Goal: Navigation & Orientation: Find specific page/section

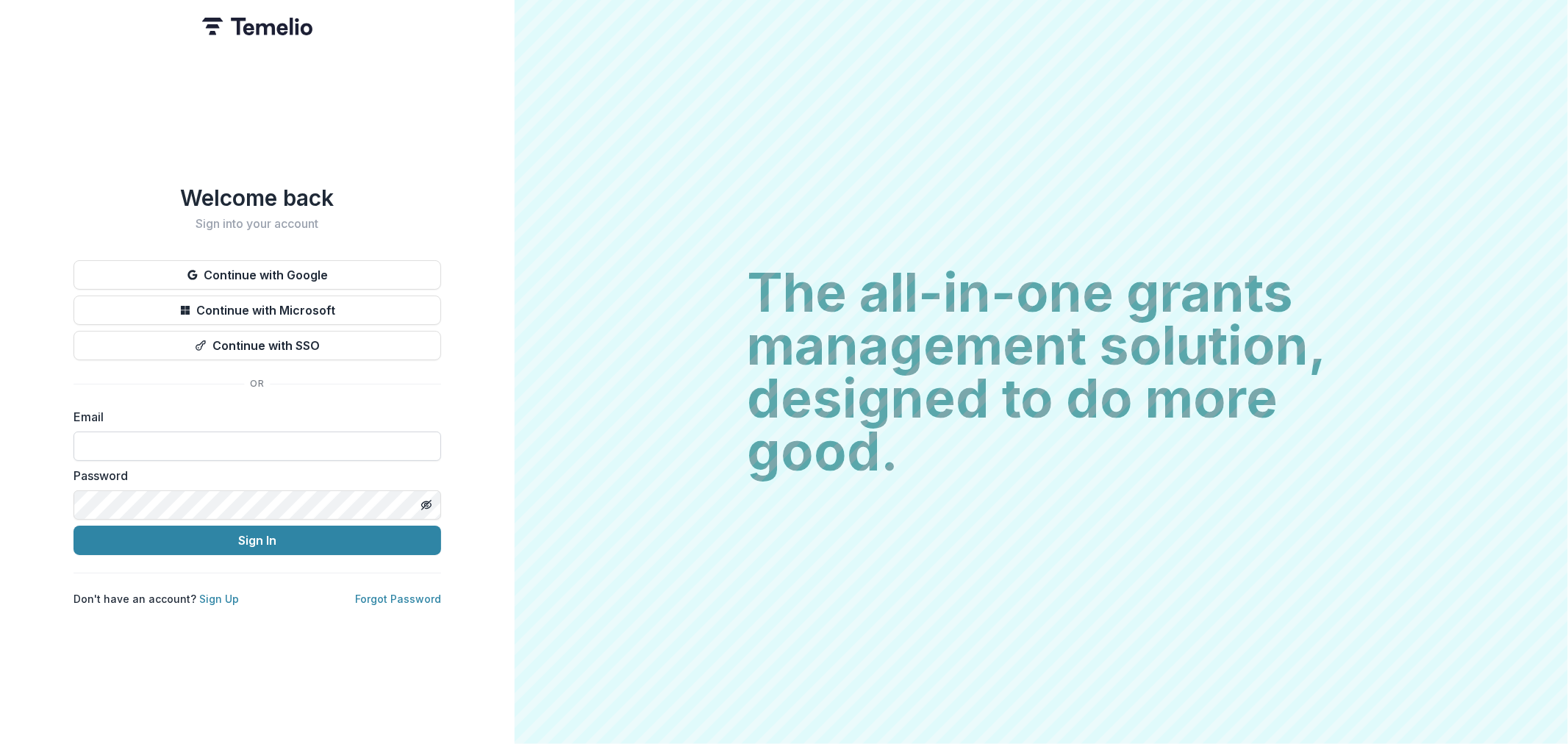
click at [203, 451] on input at bounding box center [257, 446] width 368 height 30
type input "**********"
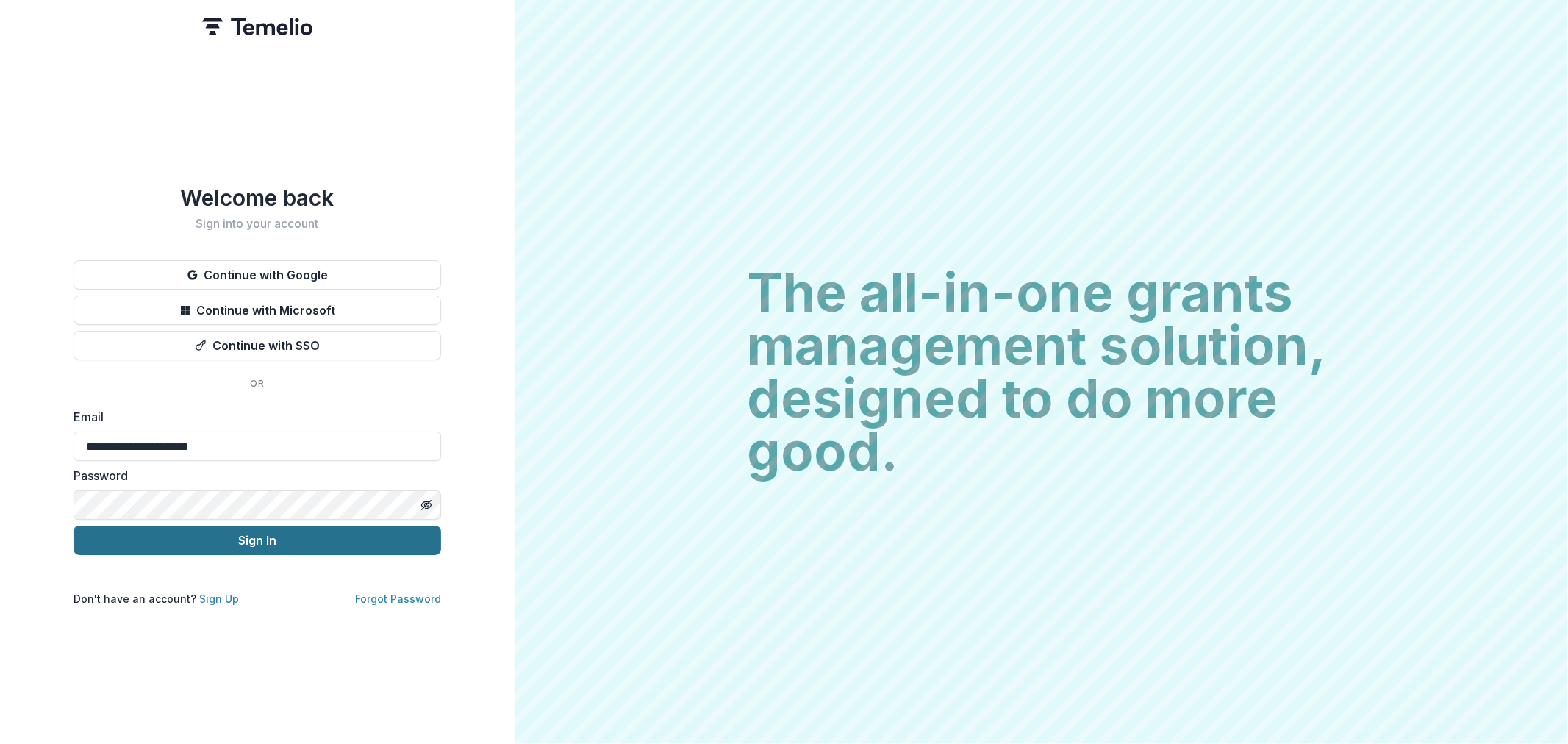
click at [289, 539] on button "Sign In" at bounding box center [257, 540] width 368 height 30
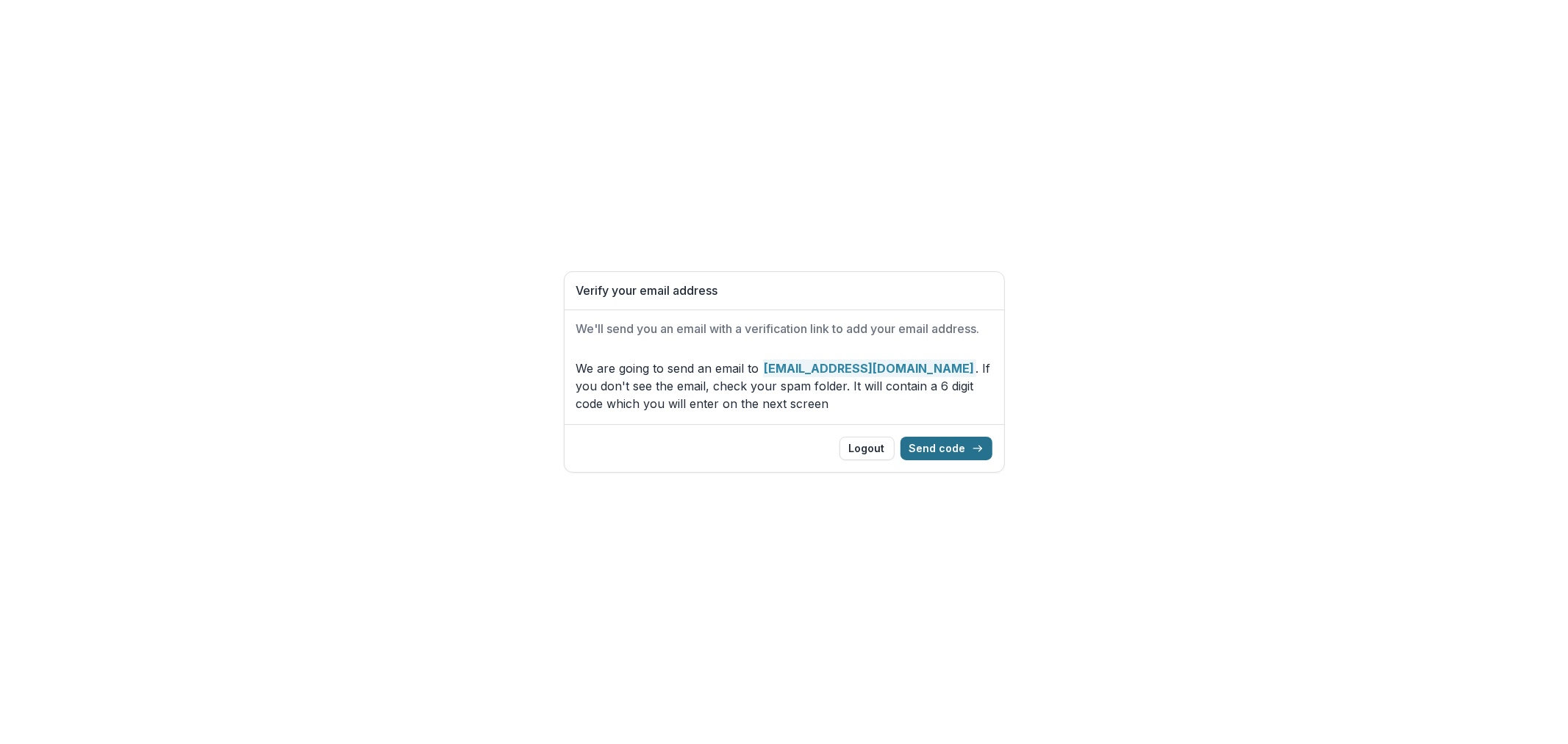
click at [947, 445] on button "Send code" at bounding box center [946, 448] width 92 height 23
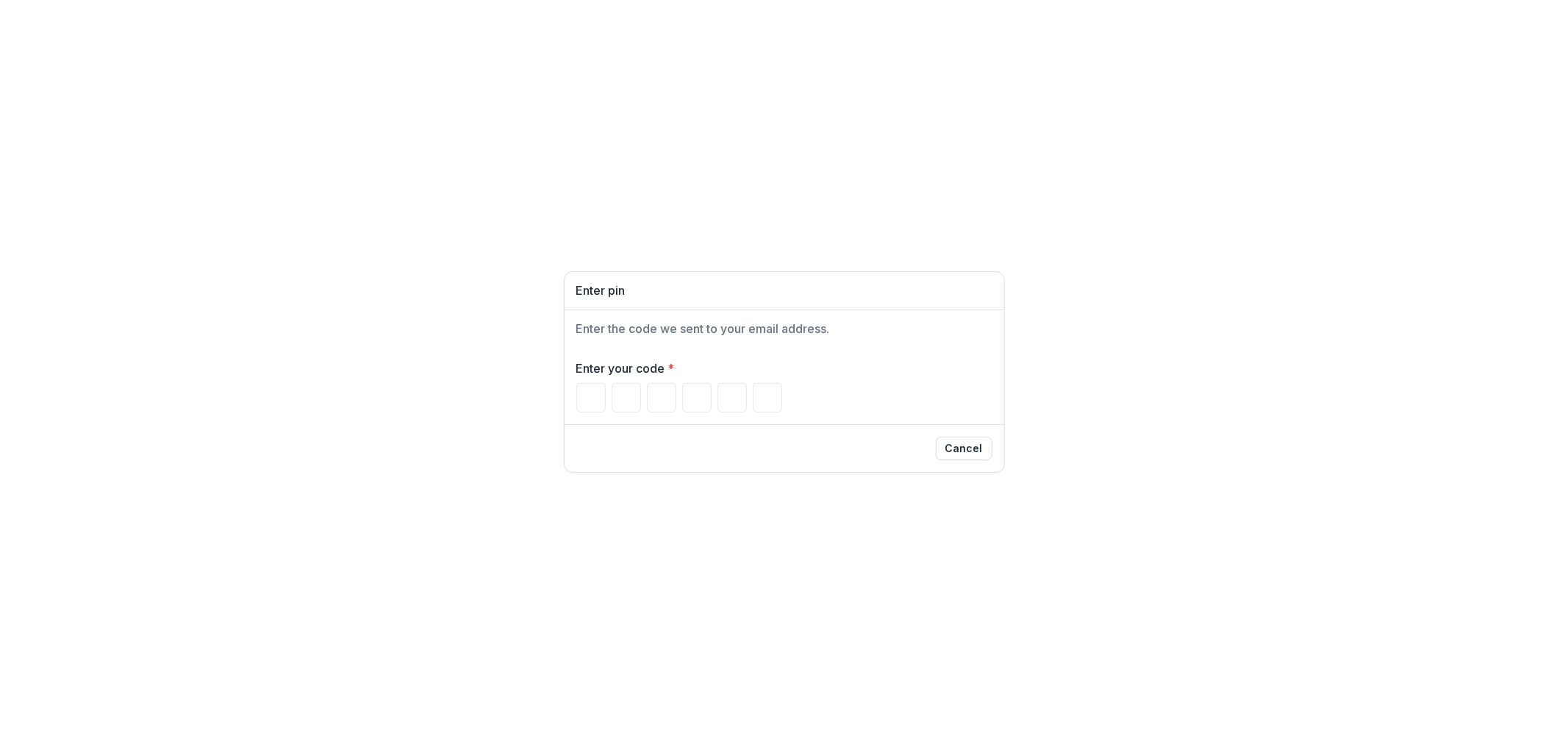
click at [592, 379] on div "Enter your code *" at bounding box center [784, 386] width 416 height 53
click at [570, 398] on div "Enter your code *" at bounding box center [784, 386] width 440 height 77
drag, startPoint x: 579, startPoint y: 395, endPoint x: 600, endPoint y: 398, distance: 21.2
click at [581, 395] on input "Please enter your pin code" at bounding box center [590, 398] width 30 height 30
type input "*"
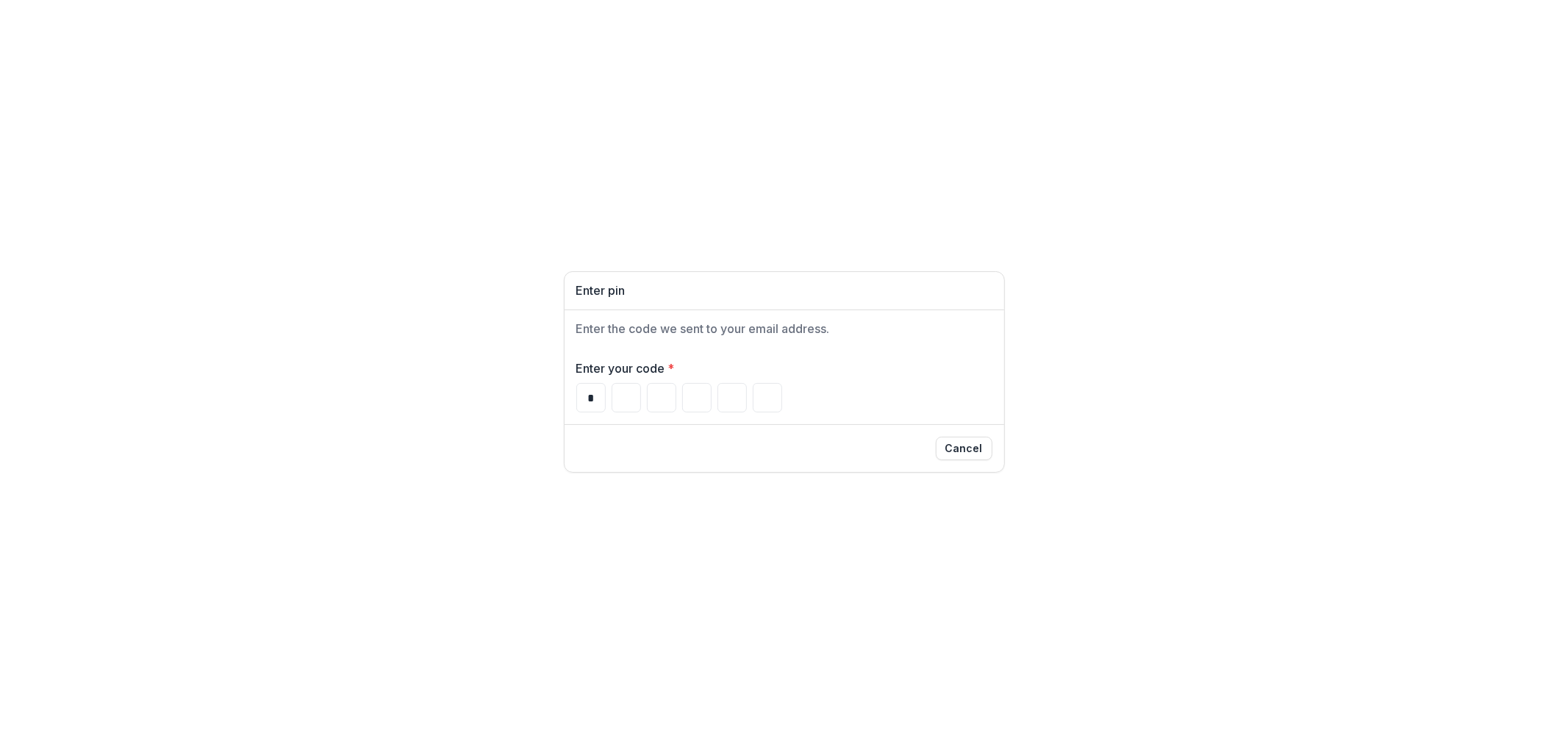
type input "*"
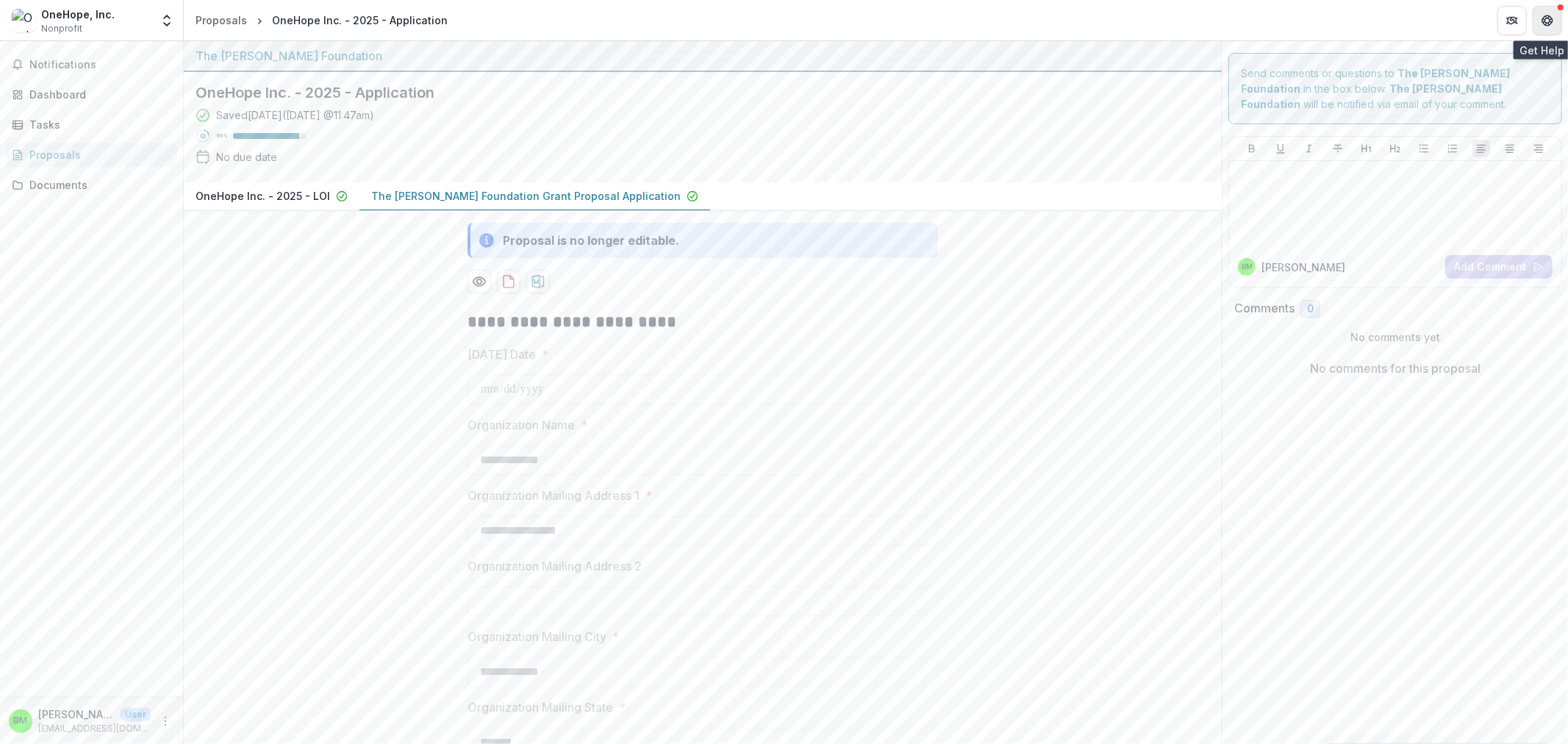
click at [1558, 26] on button "Get Help" at bounding box center [1547, 20] width 30 height 30
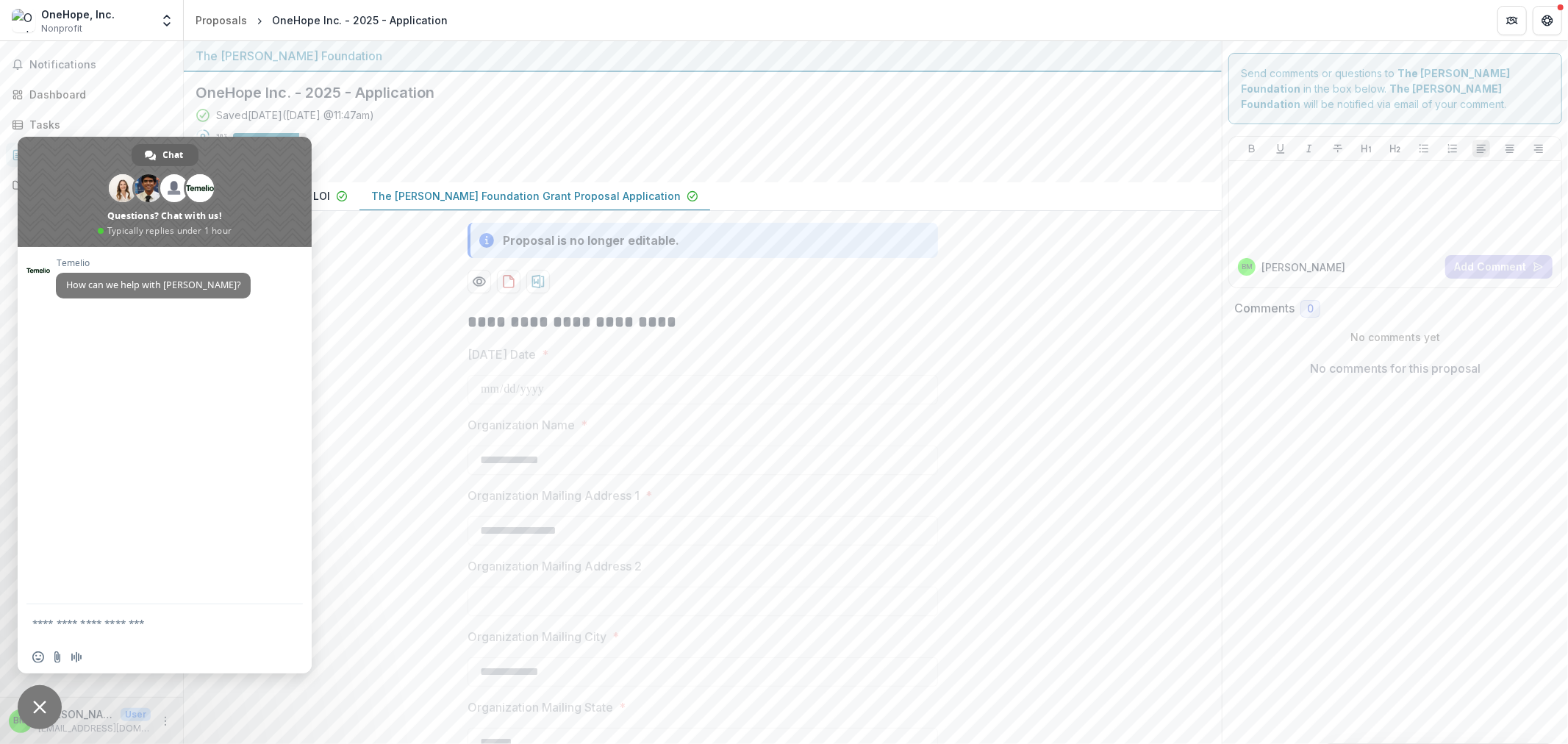
click at [710, 121] on div "Saved 3 months ago ( June 16, 2025 @ 11:47am ) 90 % No due date" at bounding box center [691, 139] width 991 height 63
click at [51, 707] on span "Close chat" at bounding box center [39, 707] width 44 height 44
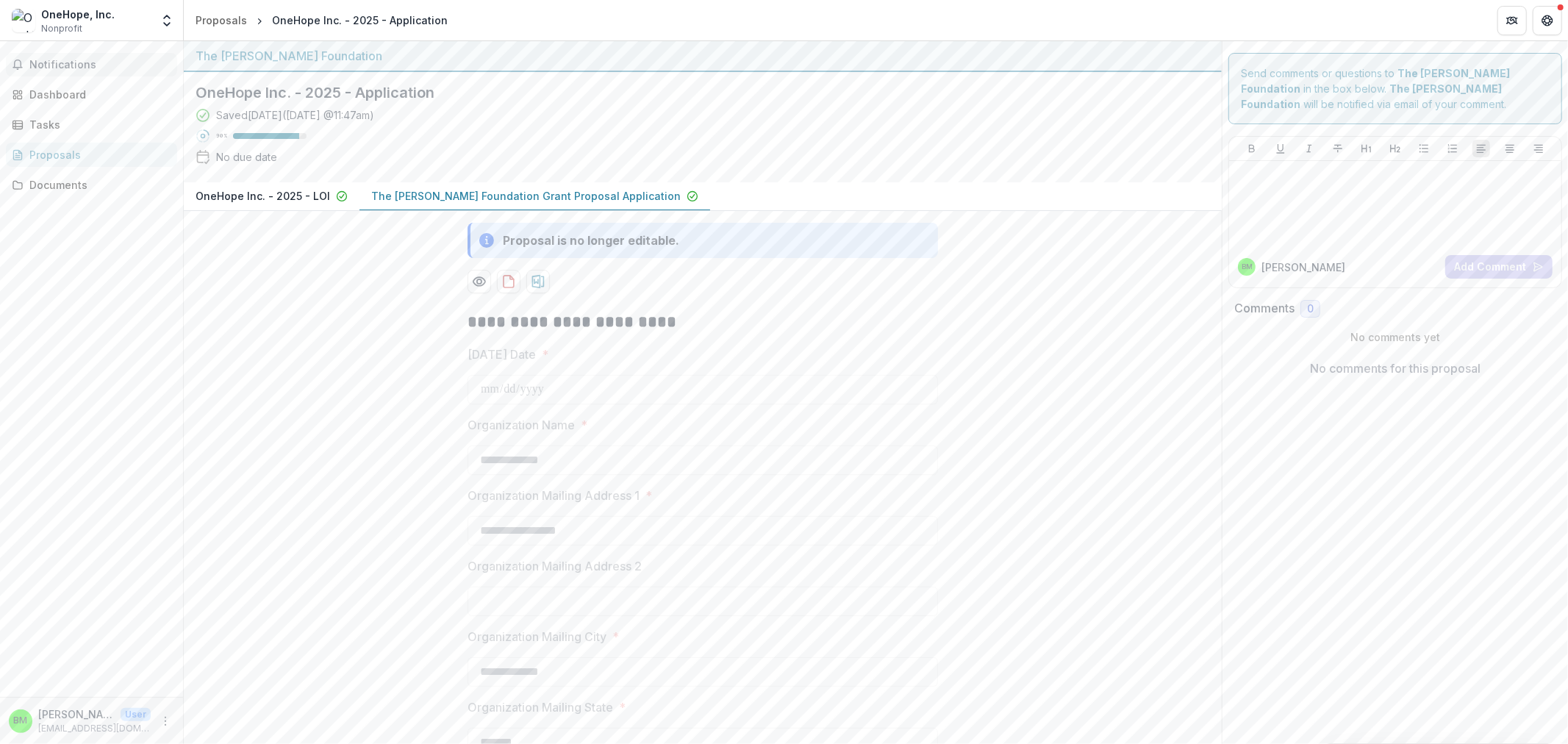
click at [61, 67] on span "Notifications" at bounding box center [101, 65] width 142 height 13
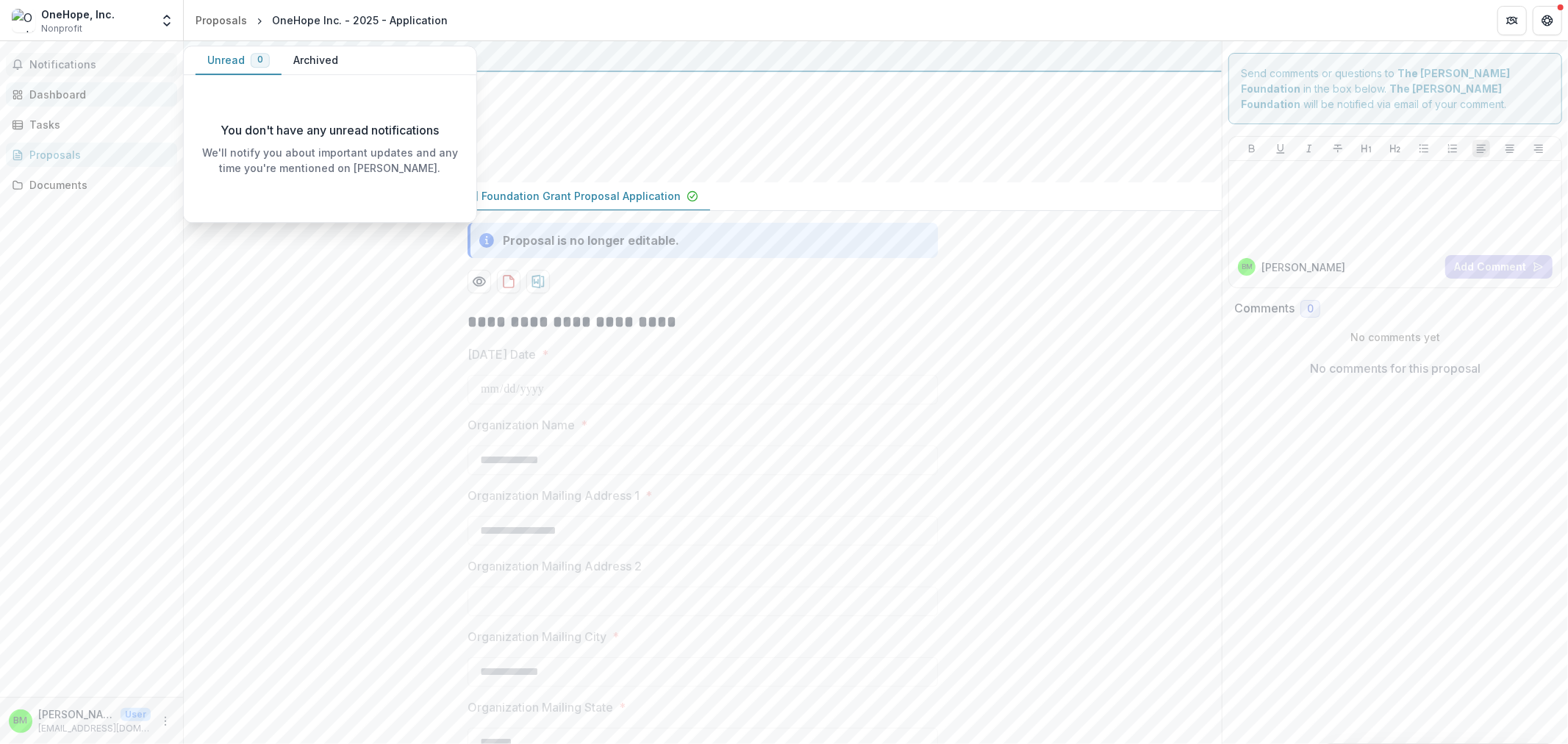
click at [57, 82] on link "Dashboard" at bounding box center [91, 94] width 172 height 24
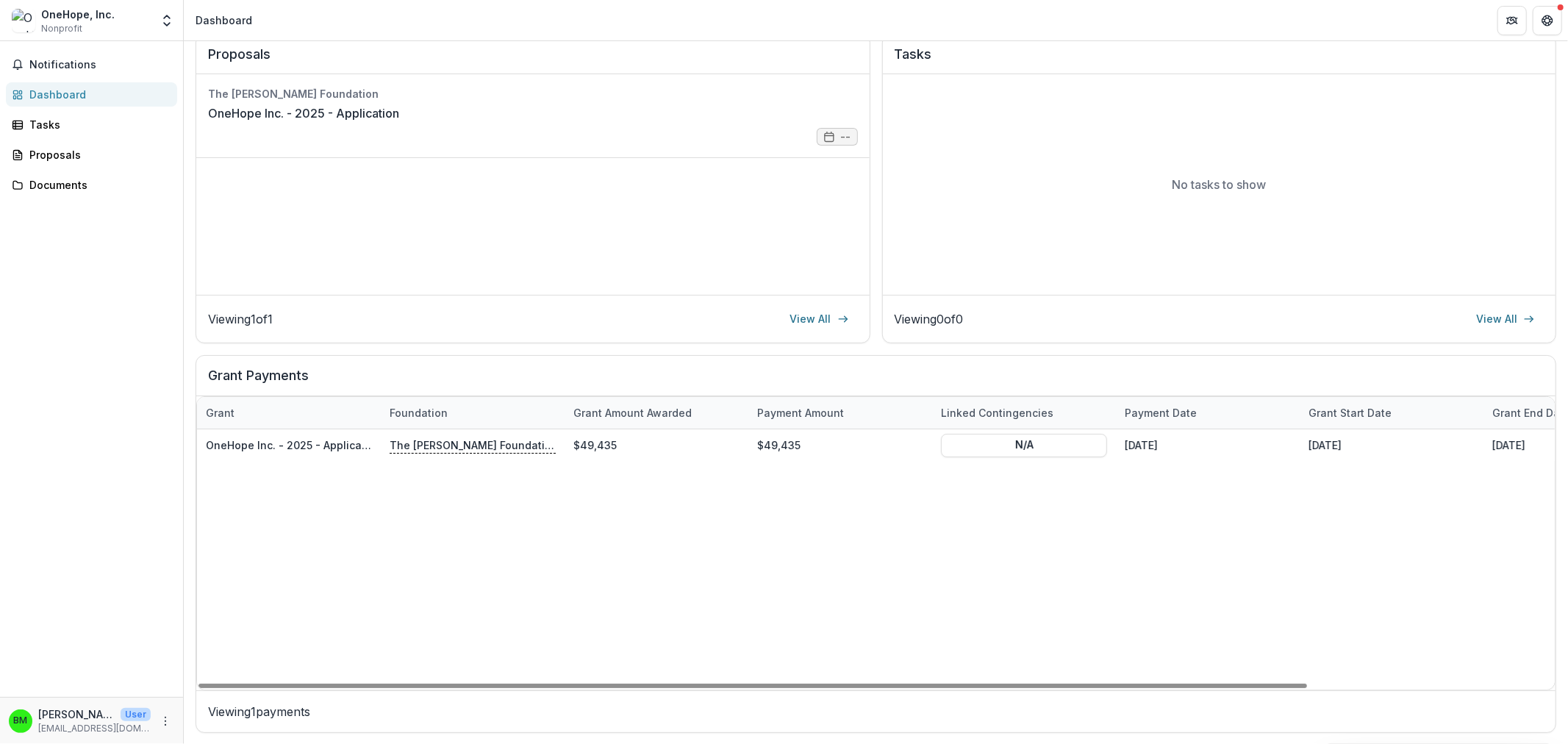
drag, startPoint x: 816, startPoint y: 686, endPoint x: 622, endPoint y: 697, distance: 194.3
click at [626, 688] on div at bounding box center [752, 687] width 1108 height 5
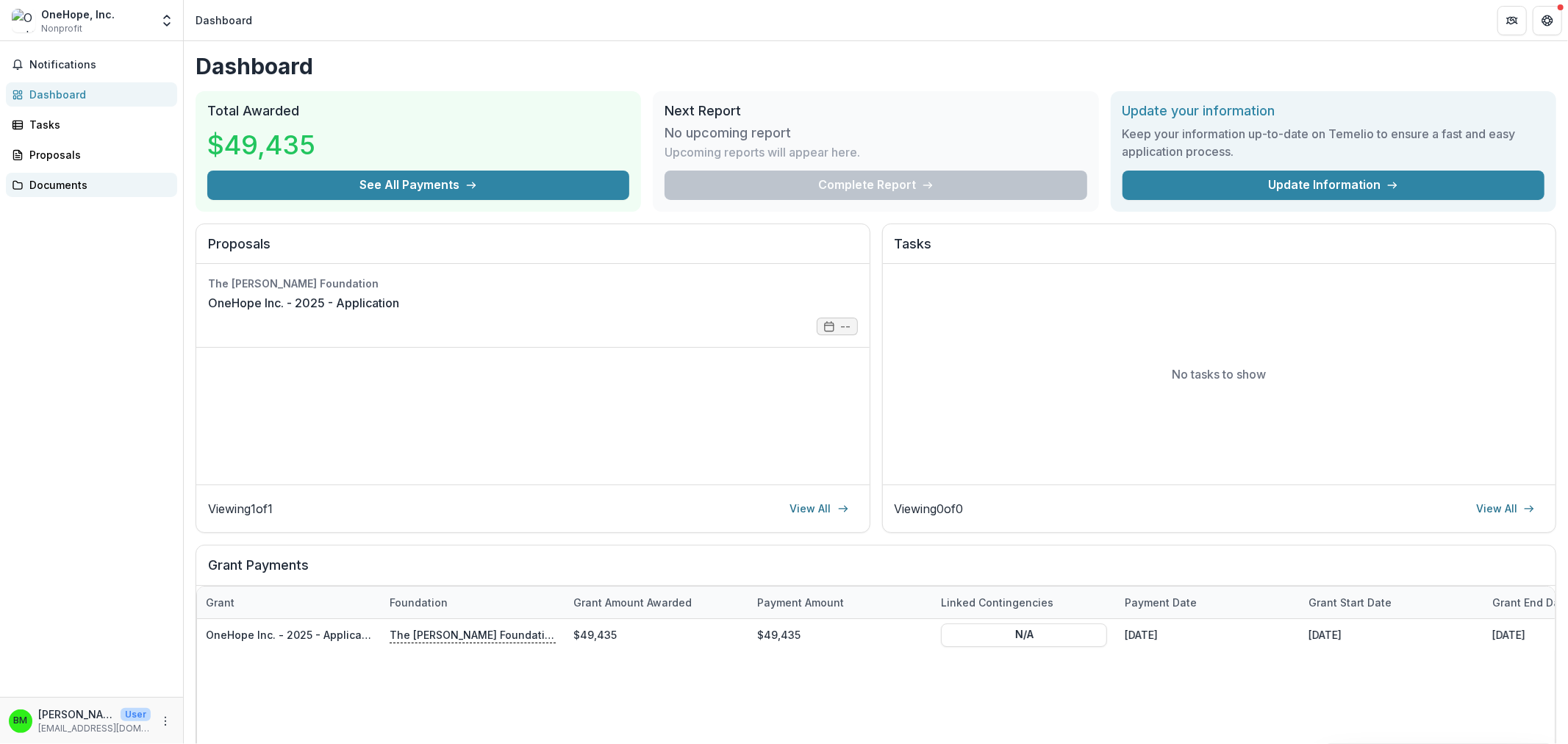
click at [61, 180] on div "Documents" at bounding box center [97, 184] width 136 height 15
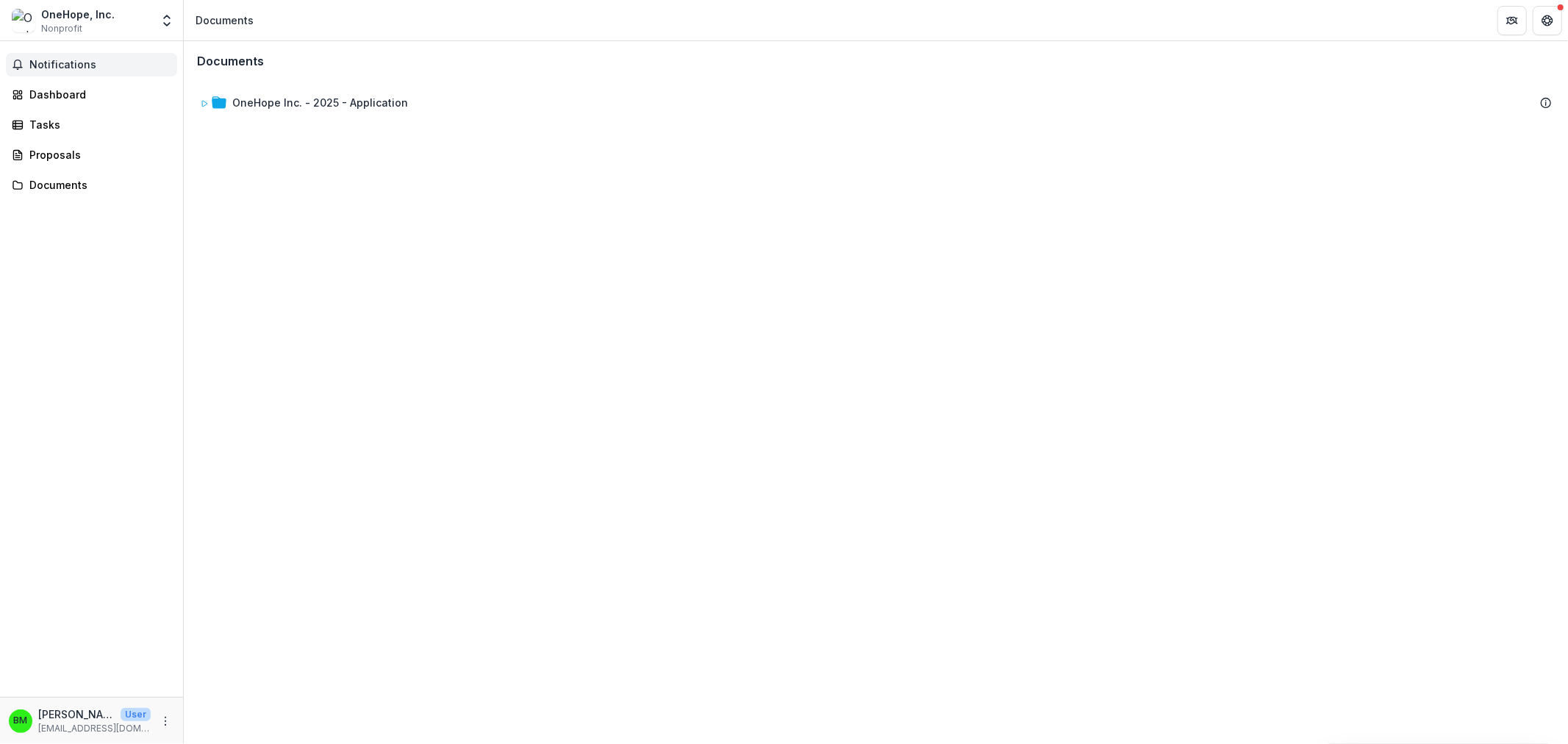
click at [45, 56] on button "Notifications" at bounding box center [91, 64] width 172 height 23
